Goal: Navigation & Orientation: Understand site structure

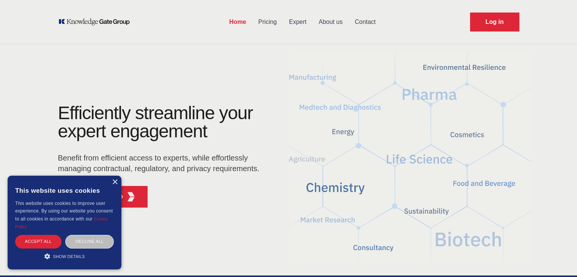
click at [302, 20] on link "Expert" at bounding box center [298, 22] width 30 height 20
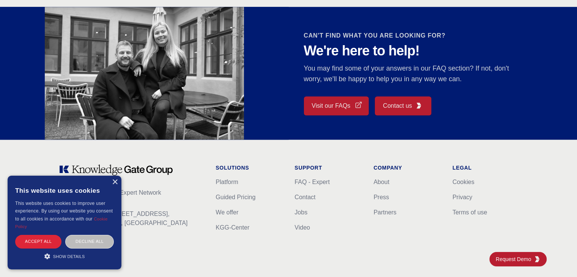
scroll to position [708, 0]
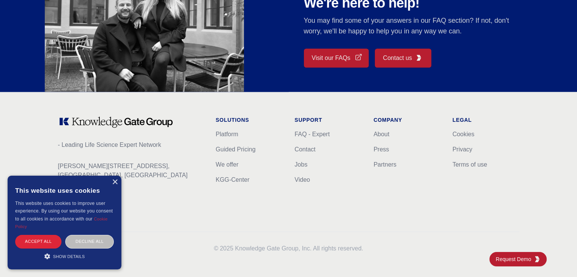
click at [328, 61] on link "Visit our FAQs" at bounding box center [336, 58] width 65 height 19
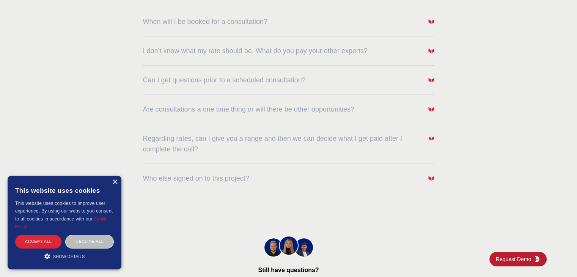
scroll to position [236, 0]
click at [435, 46] on div "FAQs - Expert Frequently Asked Questions Have questions? We're here to help. Do…" at bounding box center [289, 10] width 486 height 394
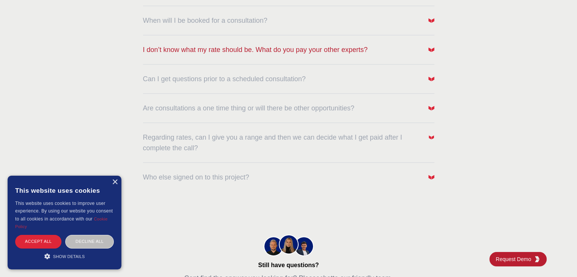
click at [429, 52] on span "button" at bounding box center [431, 49] width 6 height 11
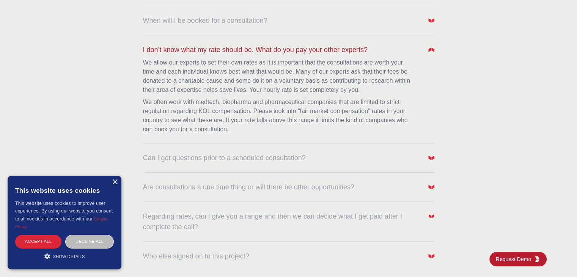
click at [429, 52] on span "button" at bounding box center [431, 49] width 6 height 11
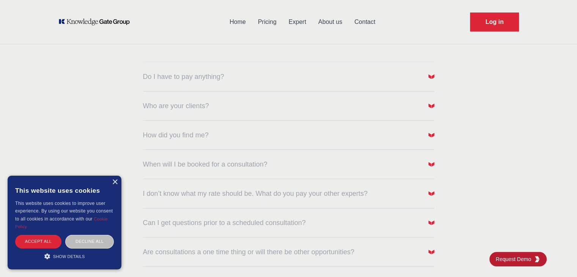
scroll to position [0, 0]
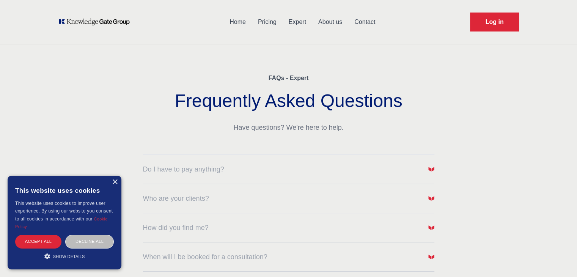
click at [368, 22] on link "Contact" at bounding box center [364, 22] width 33 height 20
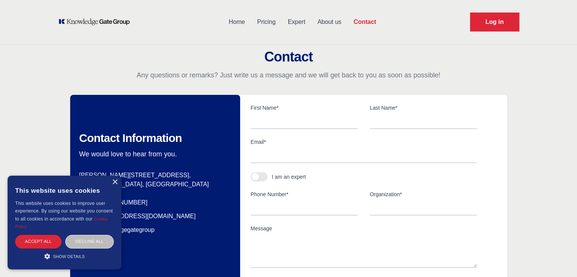
click at [328, 18] on link "About us" at bounding box center [329, 22] width 36 height 20
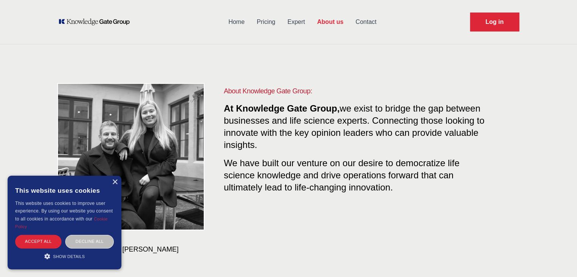
click at [233, 25] on link "Home" at bounding box center [236, 22] width 28 height 20
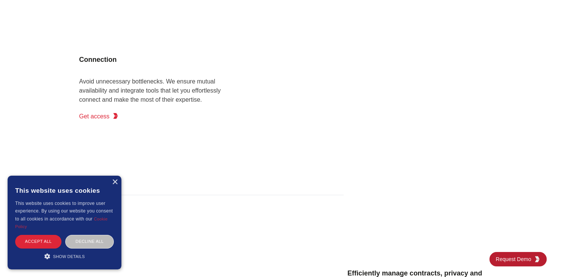
scroll to position [1121, 0]
